Goal: Information Seeking & Learning: Learn about a topic

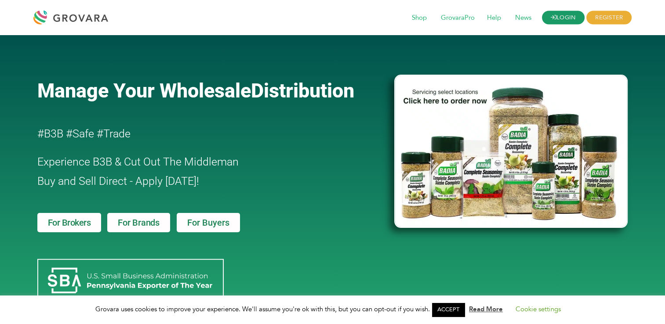
click at [554, 22] on link "LOGIN" at bounding box center [563, 18] width 43 height 14
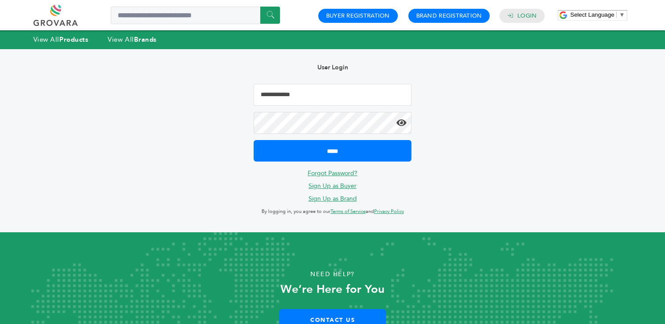
click at [338, 101] on input "Email Address" at bounding box center [332, 95] width 157 height 22
type input "**********"
click at [116, 41] on link "View All Brands" at bounding box center [132, 39] width 49 height 9
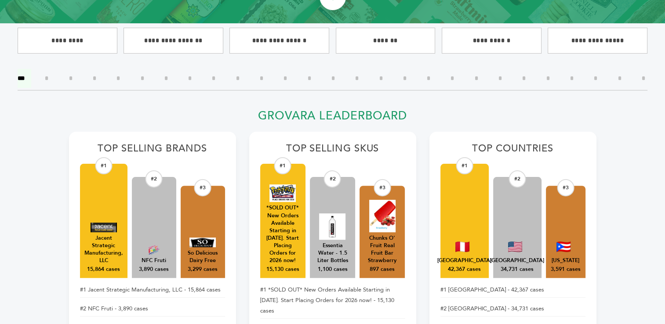
scroll to position [269, 0]
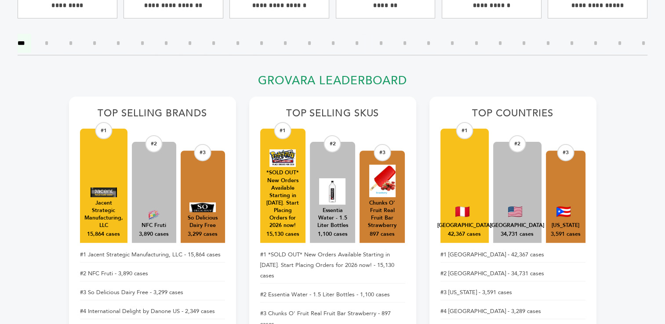
click at [149, 231] on div "3,890 cases" at bounding box center [154, 235] width 30 height 8
click at [153, 143] on div "#2" at bounding box center [154, 143] width 17 height 17
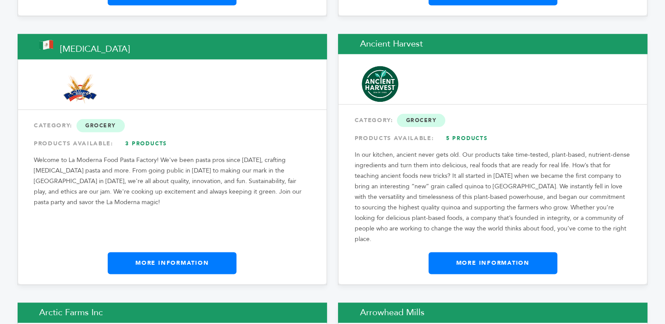
scroll to position [1026, 0]
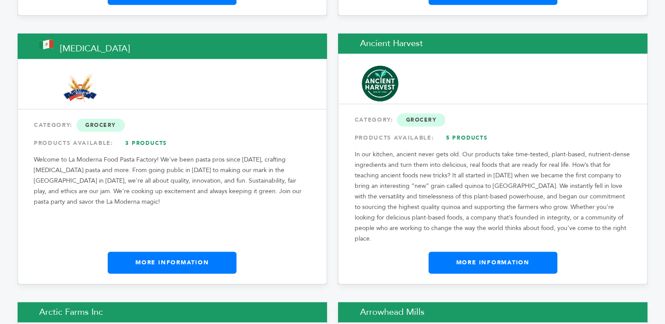
click at [288, 202] on div "From Mexico (MX) Allegra CATEGORY: Grocery PRODUCTS AVAILABLE: 3 Products Welco…" at bounding box center [173, 158] width 310 height 251
click at [187, 252] on link "More Information" at bounding box center [172, 263] width 129 height 22
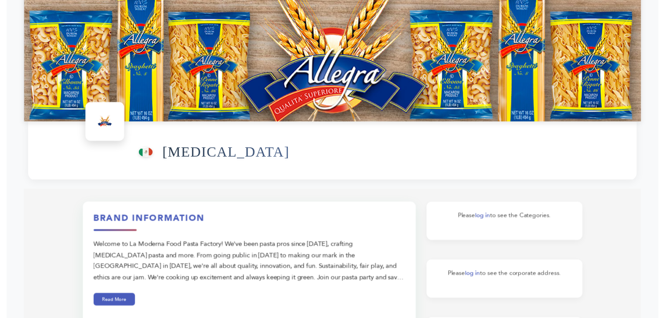
scroll to position [47, 0]
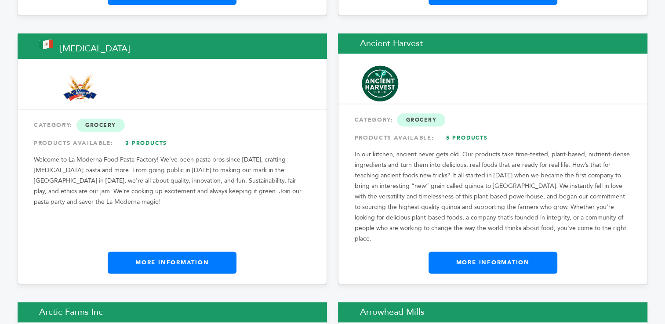
click at [441, 252] on link "More Information" at bounding box center [493, 263] width 129 height 22
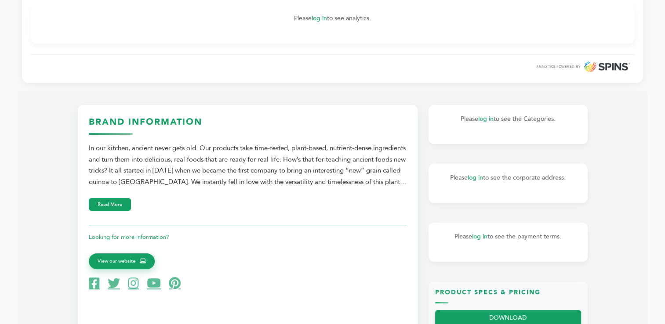
scroll to position [305, 0]
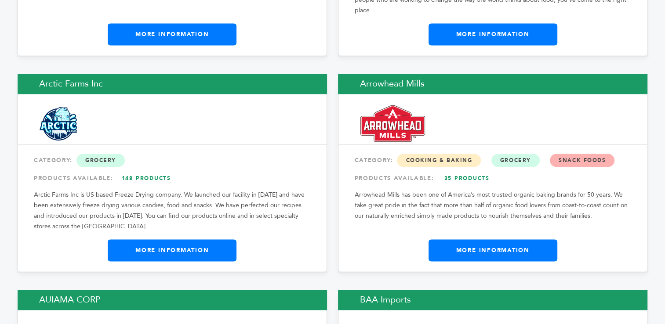
scroll to position [1284, 0]
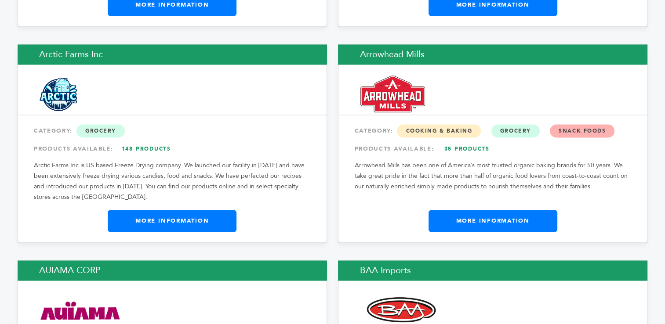
click at [191, 210] on link "More Information" at bounding box center [172, 221] width 129 height 22
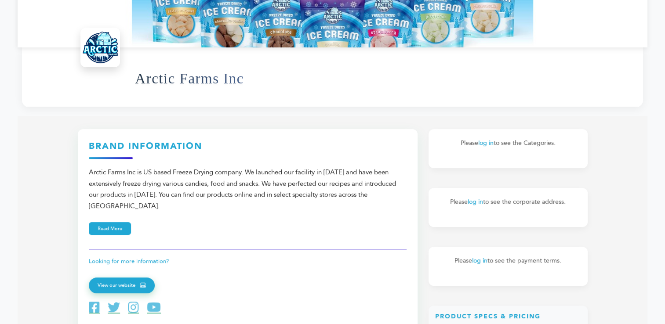
scroll to position [199, 0]
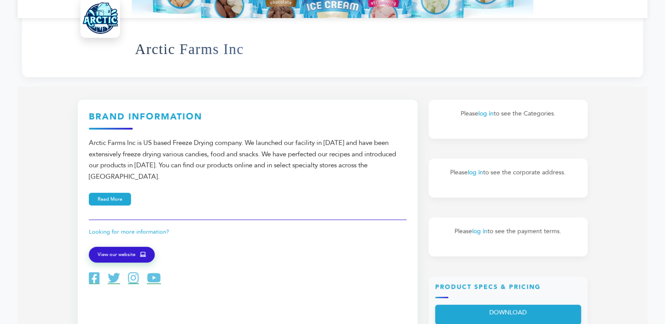
click at [124, 251] on span "View our website" at bounding box center [117, 255] width 38 height 8
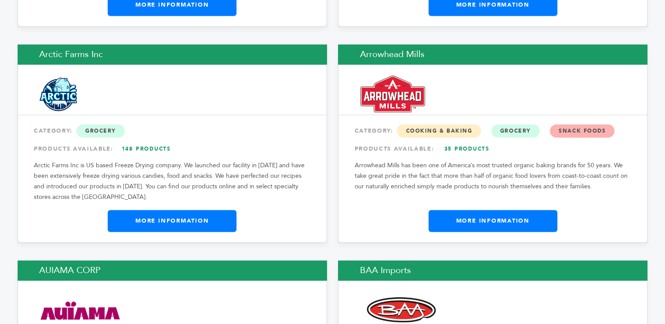
click at [451, 210] on link "More Information" at bounding box center [493, 221] width 129 height 22
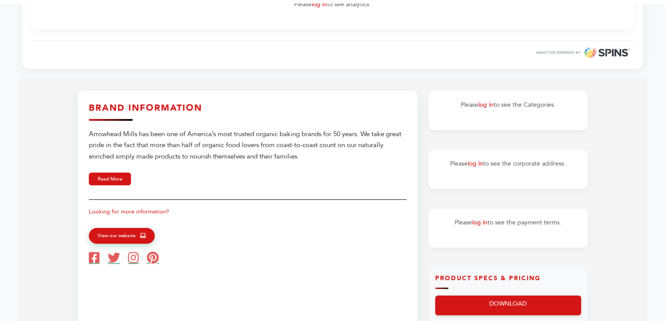
scroll to position [304, 0]
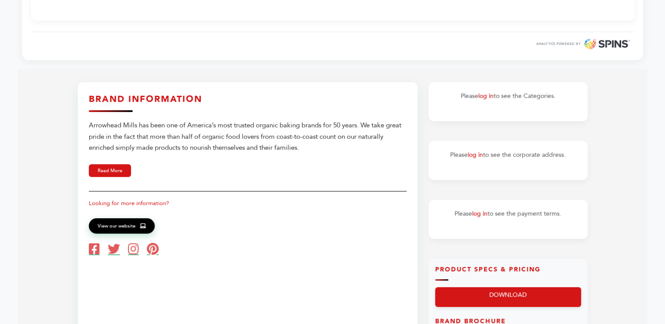
click at [123, 228] on span "View our website" at bounding box center [117, 226] width 38 height 8
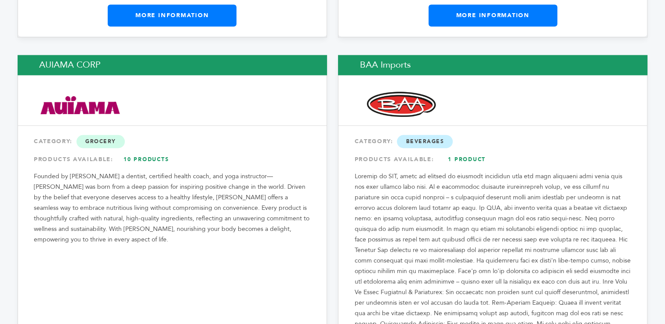
scroll to position [1542, 0]
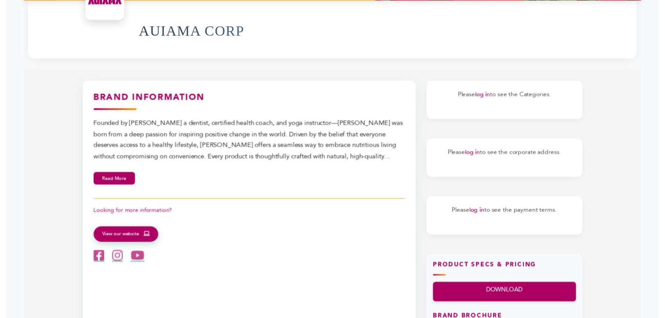
scroll to position [234, 0]
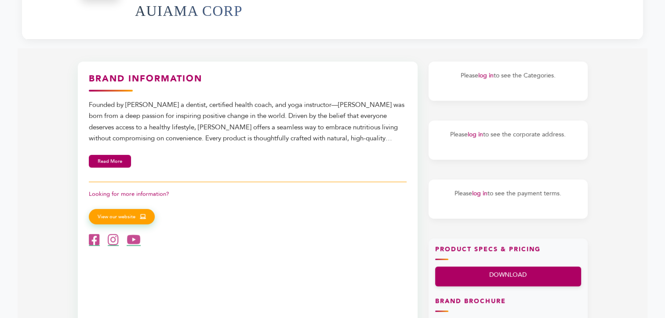
click at [131, 217] on span "View our website" at bounding box center [117, 217] width 38 height 8
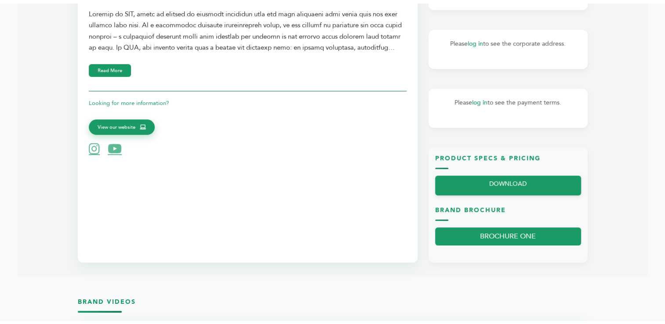
scroll to position [346, 0]
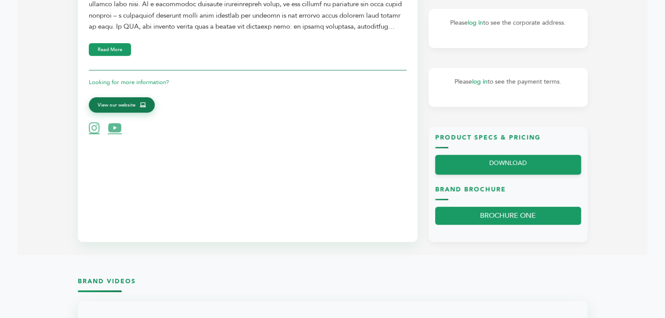
click at [114, 109] on span "View our website" at bounding box center [117, 105] width 38 height 8
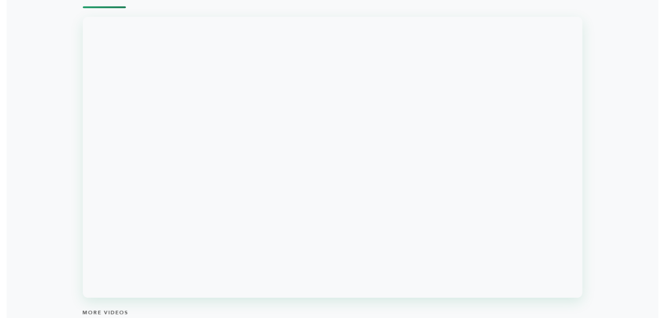
scroll to position [663, 0]
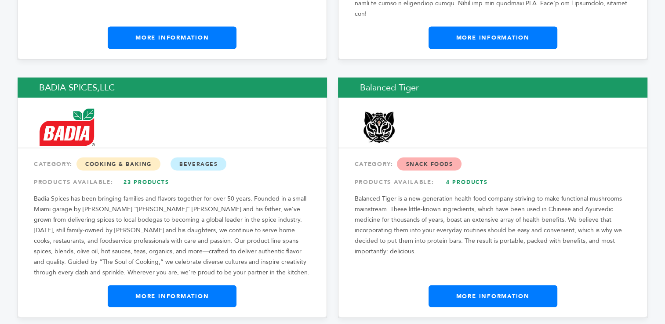
scroll to position [1870, 0]
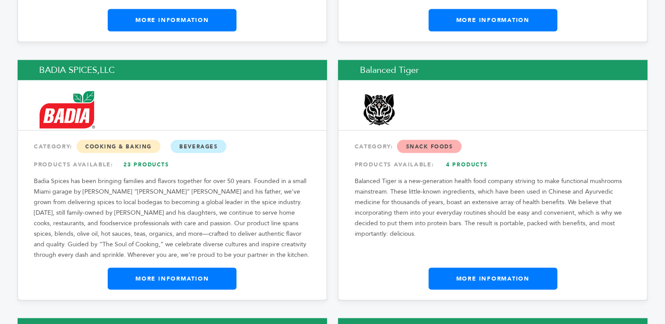
click at [519, 268] on link "More Information" at bounding box center [493, 279] width 129 height 22
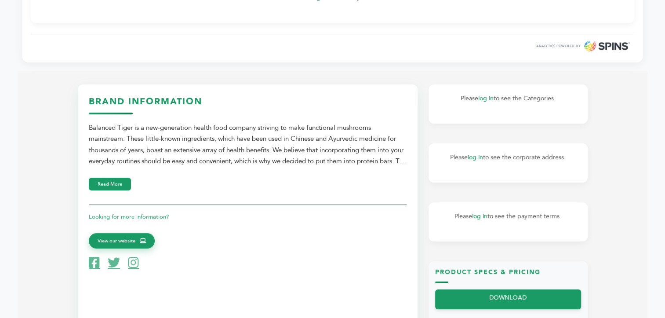
scroll to position [322, 0]
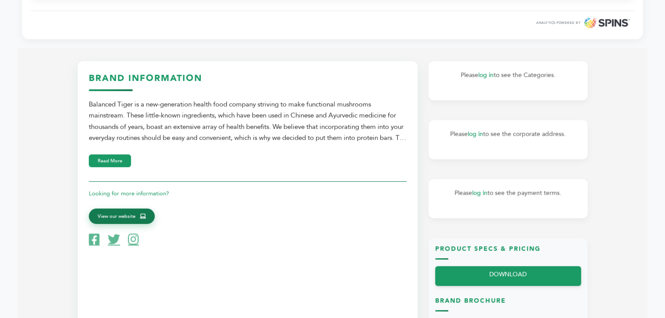
click at [109, 224] on link "View our website" at bounding box center [122, 216] width 66 height 16
